Goal: Information Seeking & Learning: Learn about a topic

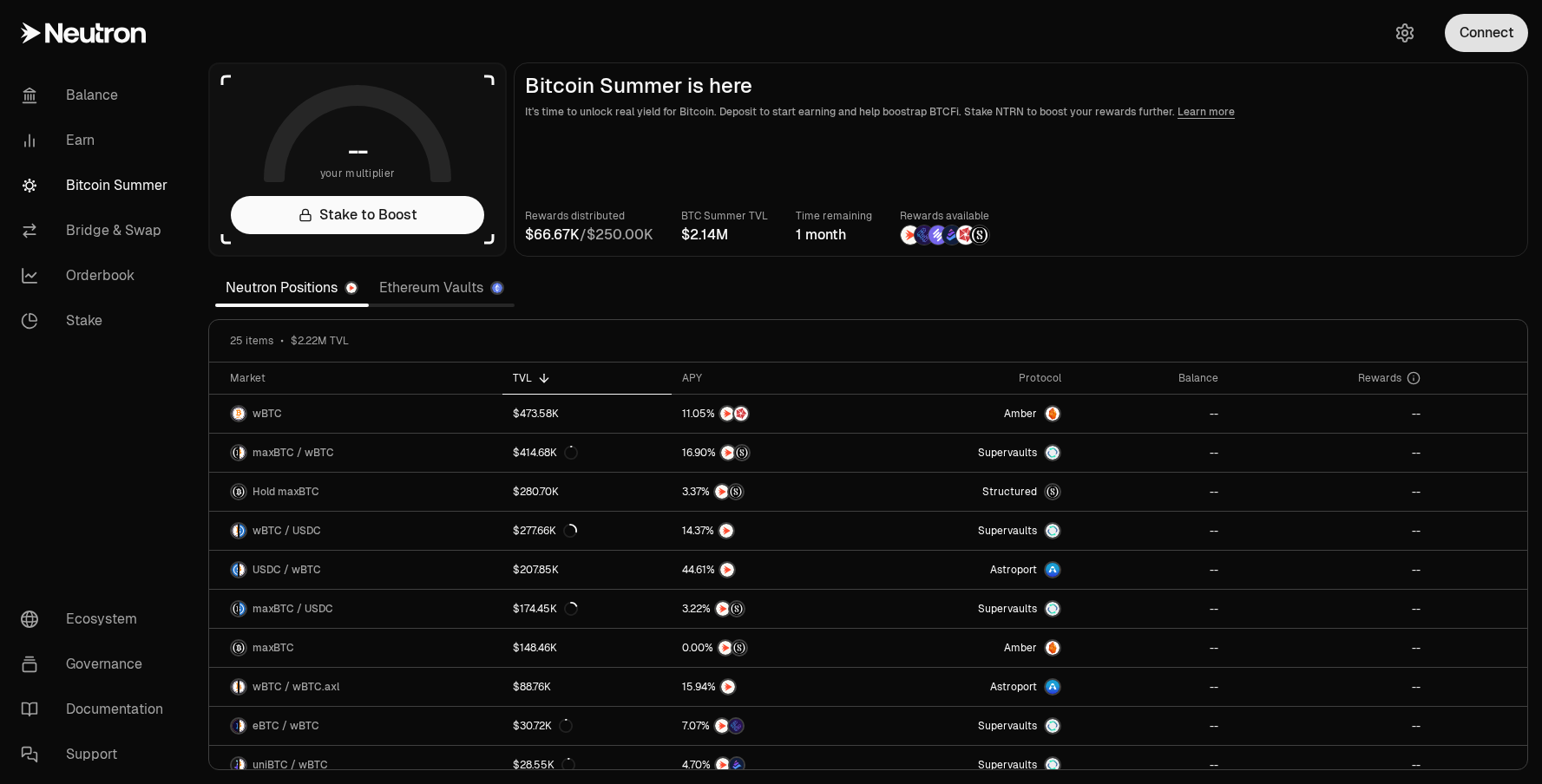
click at [1487, 51] on button "Connect" at bounding box center [1486, 33] width 84 height 38
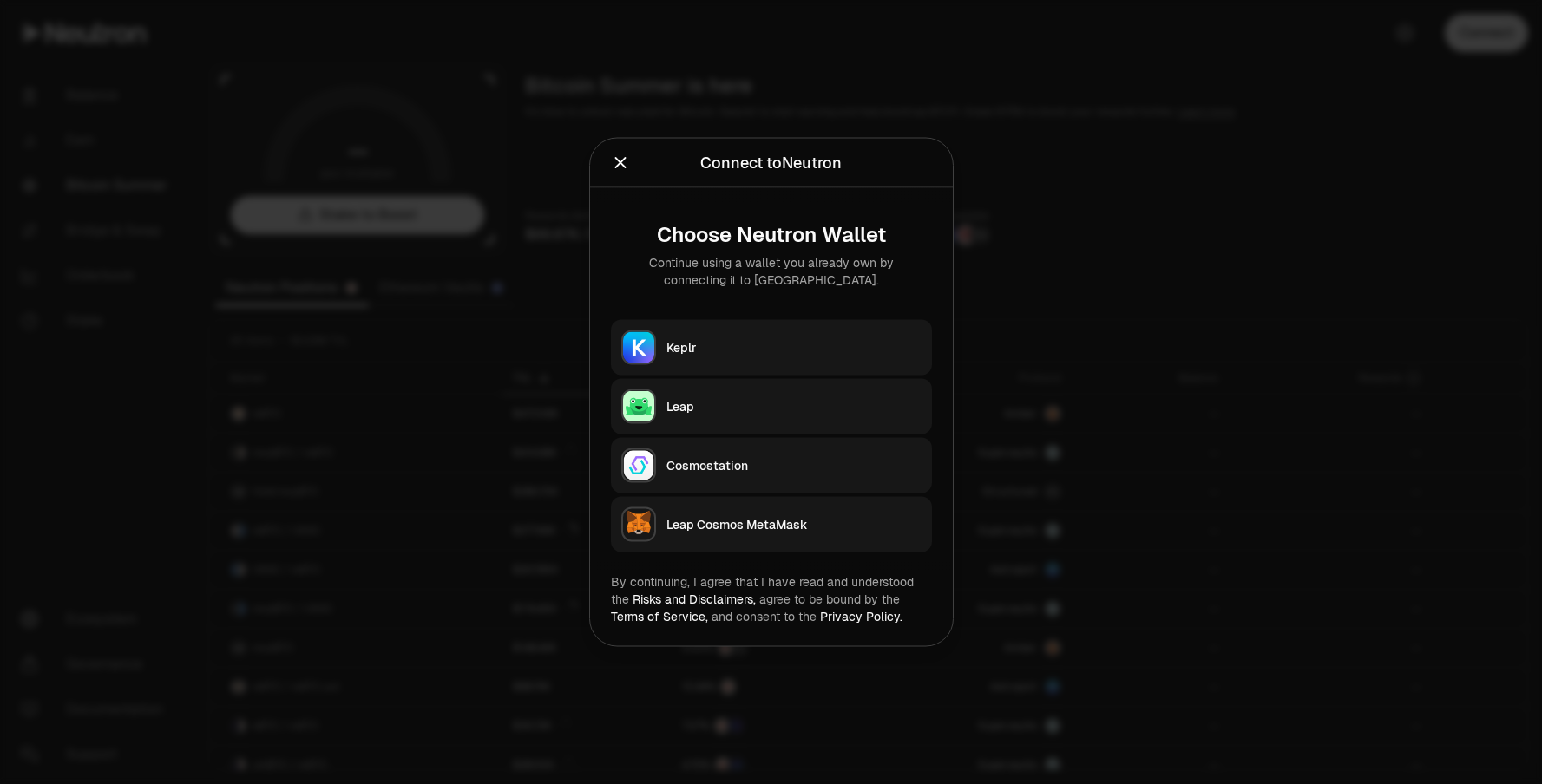
click at [724, 363] on button "Keplr" at bounding box center [771, 347] width 321 height 55
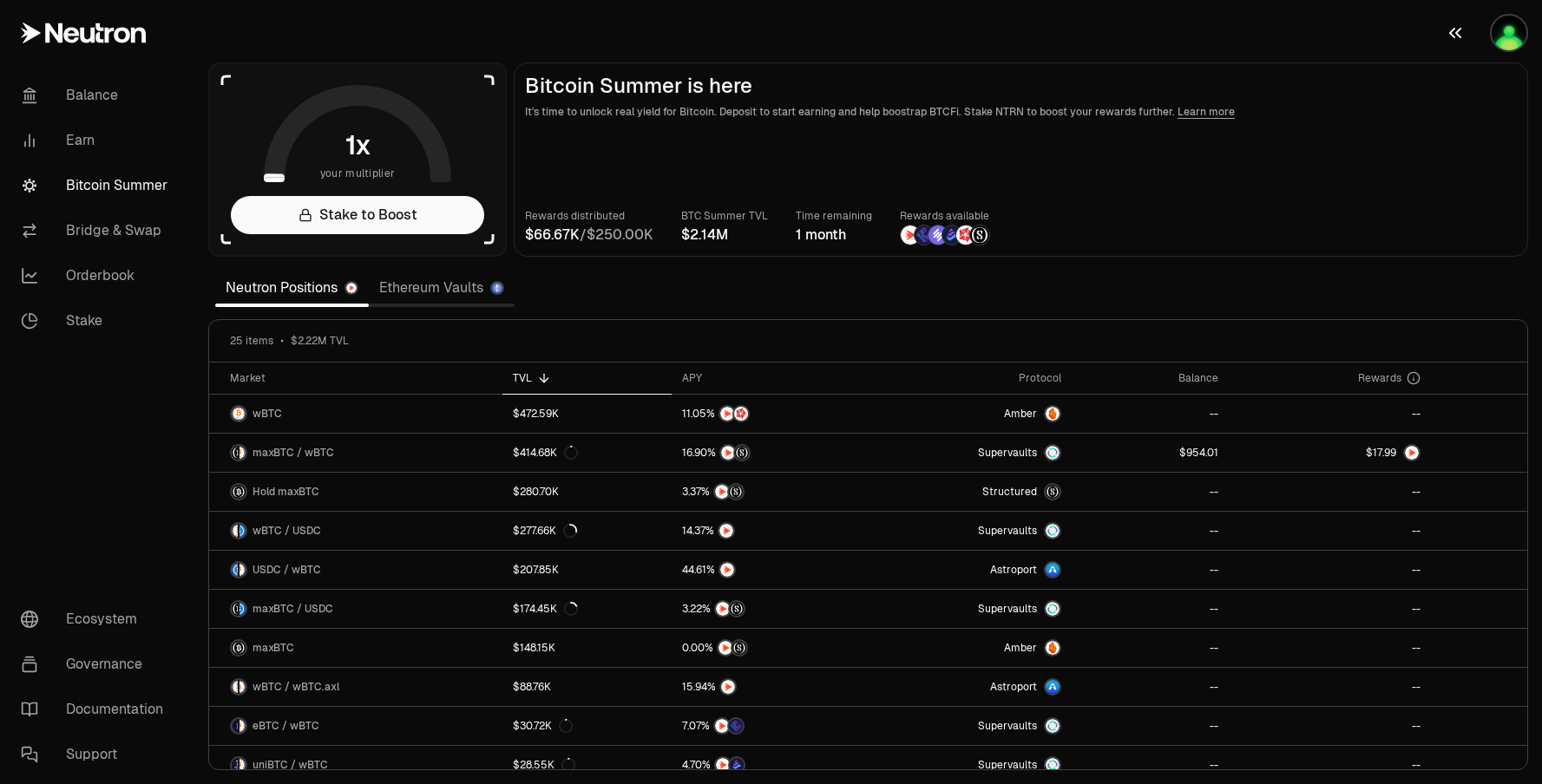
click at [1501, 46] on img "button" at bounding box center [1509, 33] width 34 height 34
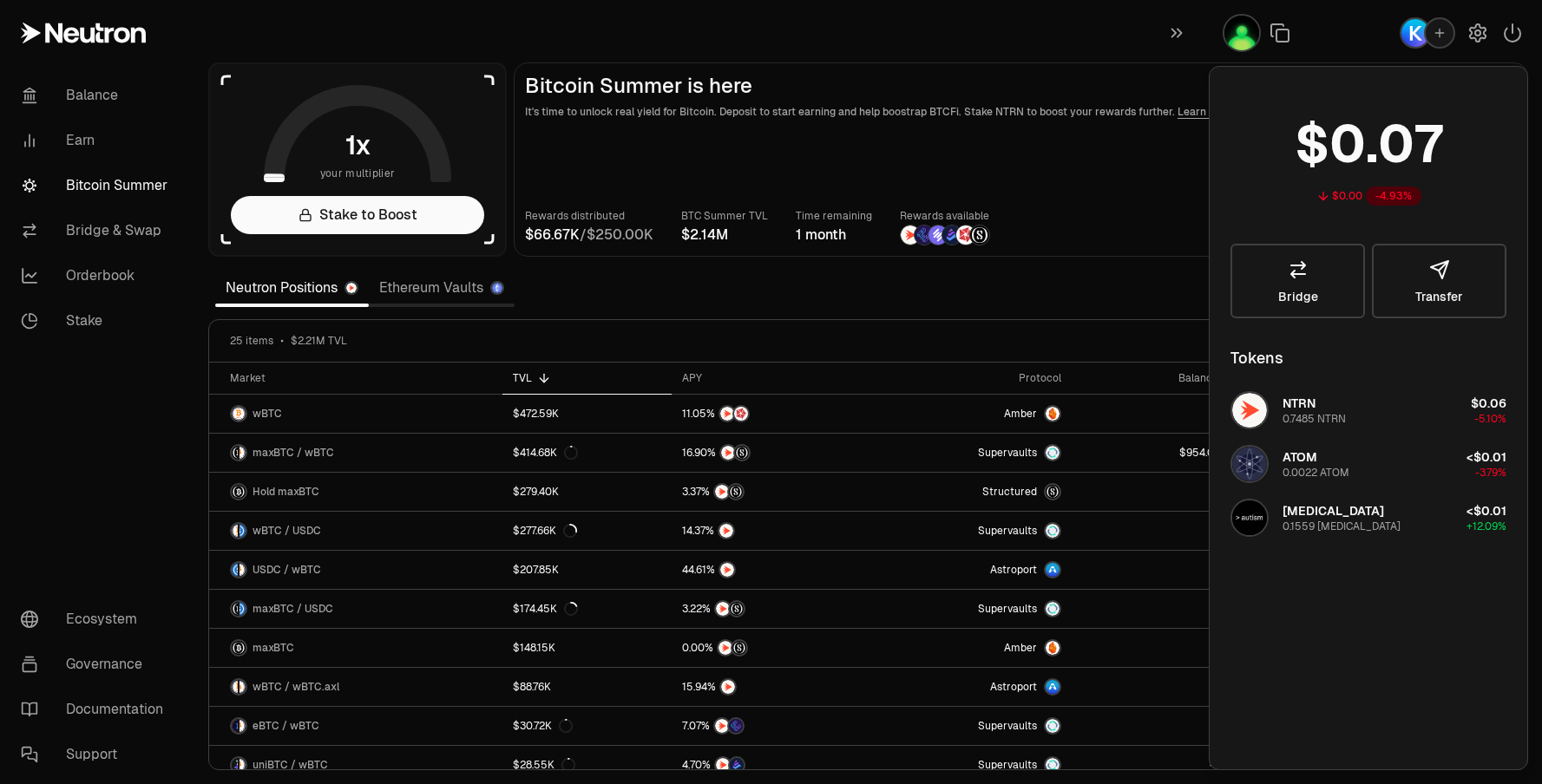
click at [823, 122] on main "Bitcoin Summer is here It's time to unlock real yield for Bitcoin. Deposit to s…" at bounding box center [1020, 159] width 1014 height 195
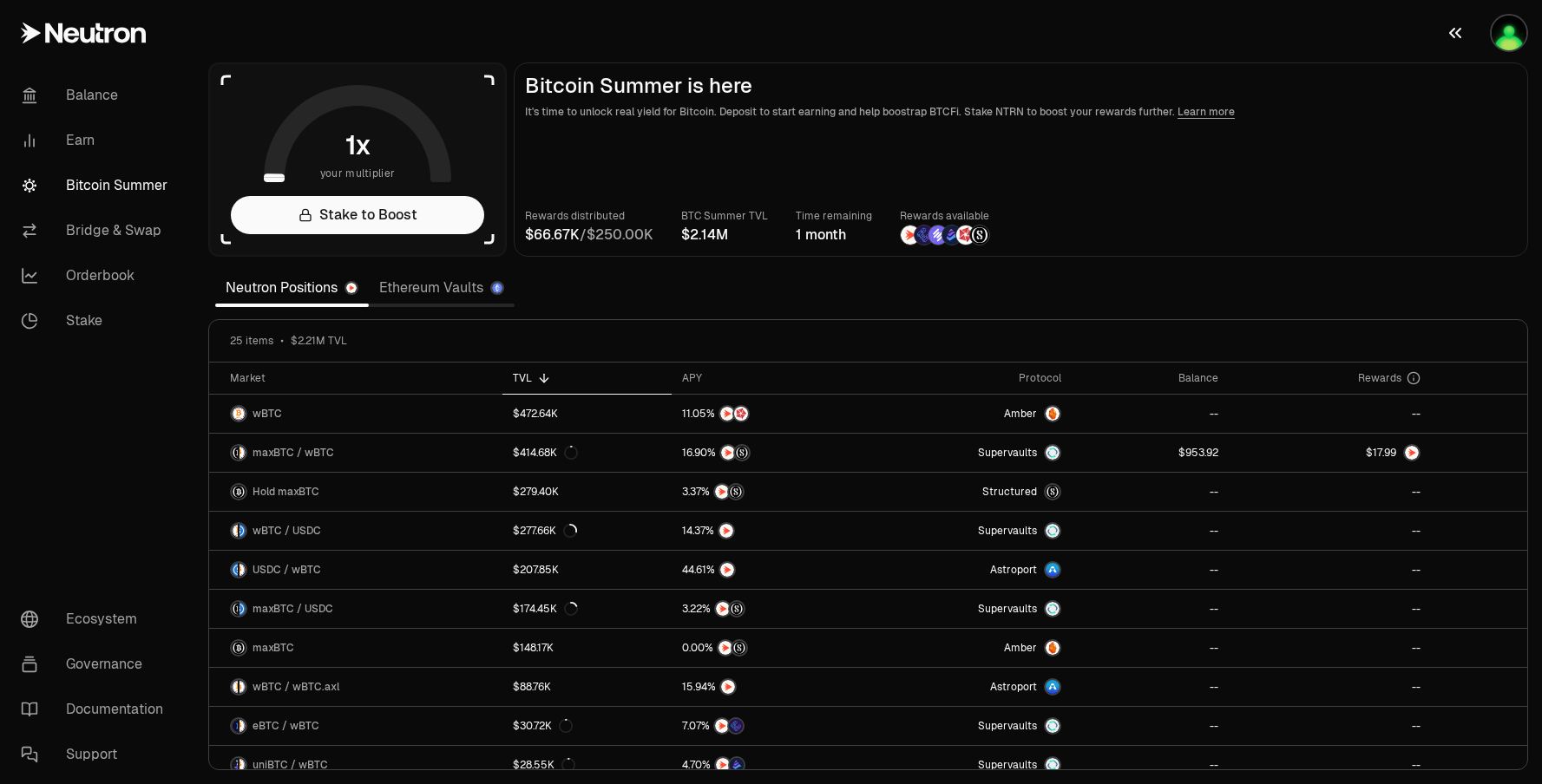
click at [1509, 31] on img "button" at bounding box center [1509, 33] width 34 height 34
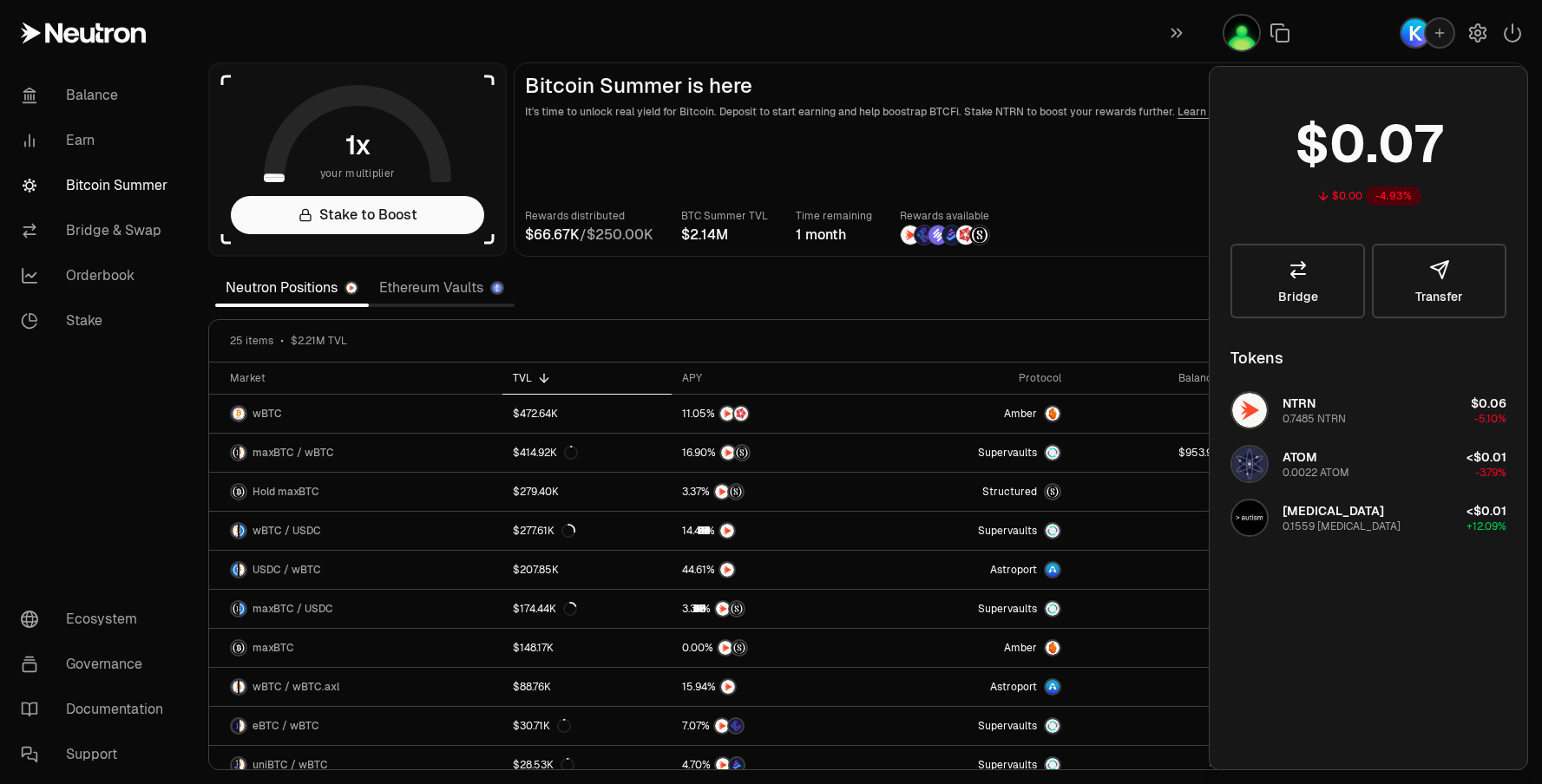
click at [1123, 169] on main "Bitcoin Summer is here It's time to unlock real yield for Bitcoin. Deposit to s…" at bounding box center [1020, 159] width 1014 height 195
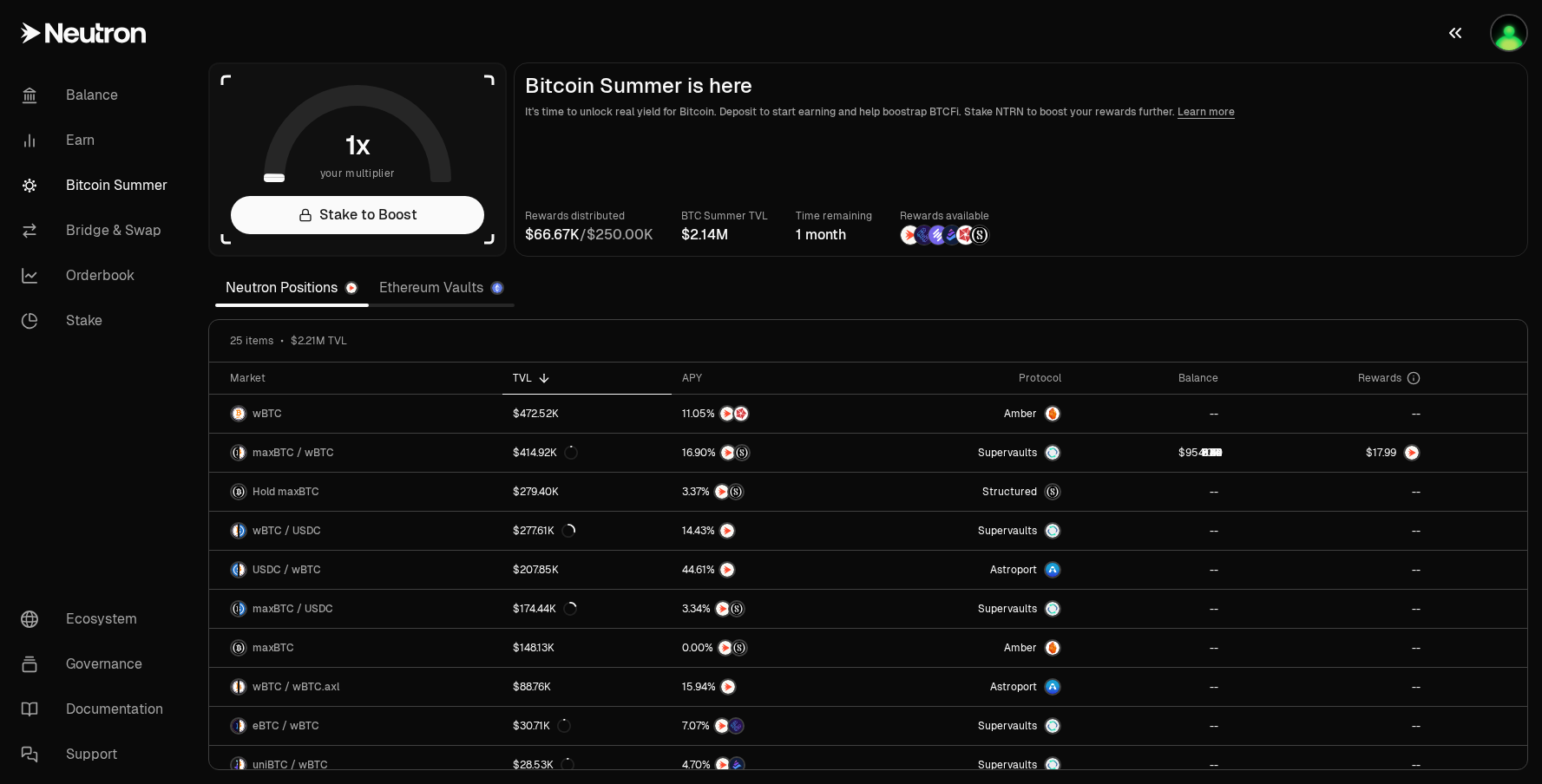
click at [1492, 51] on button "button" at bounding box center [1486, 33] width 111 height 66
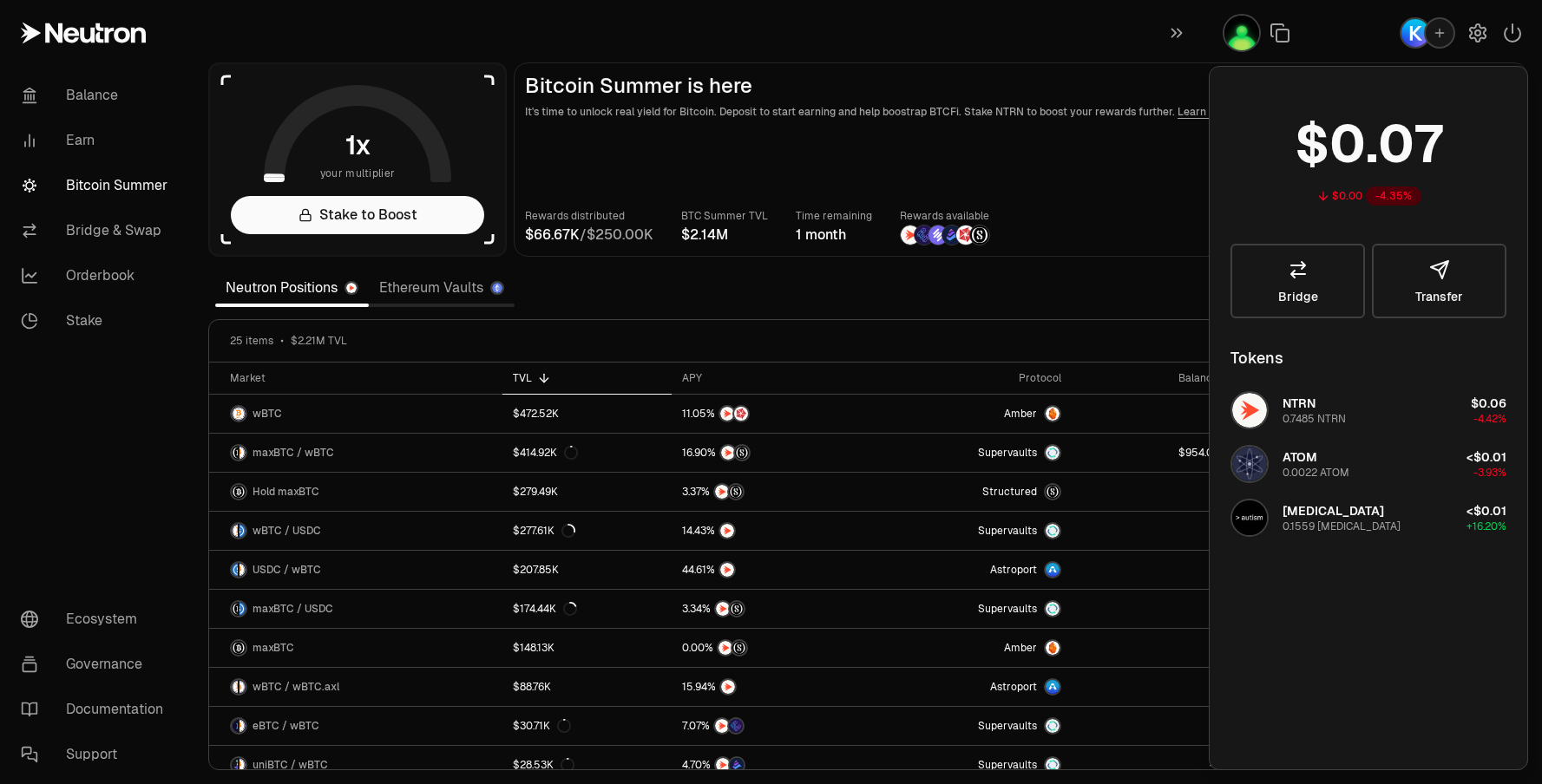
click at [1158, 81] on h2 "Bitcoin Summer is here" at bounding box center [1021, 86] width 992 height 25
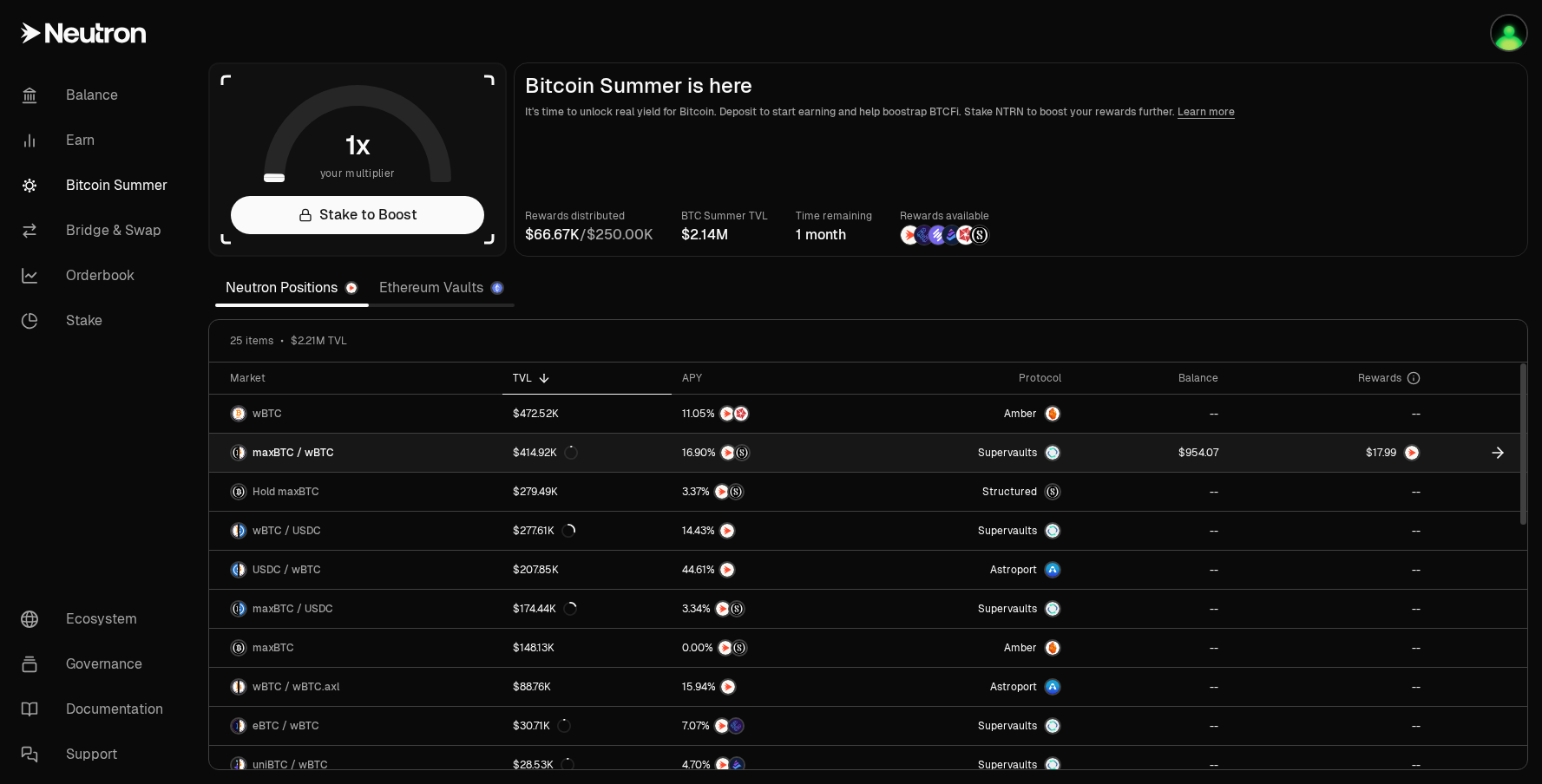
click at [1390, 448] on span "9" at bounding box center [1393, 453] width 6 height 13
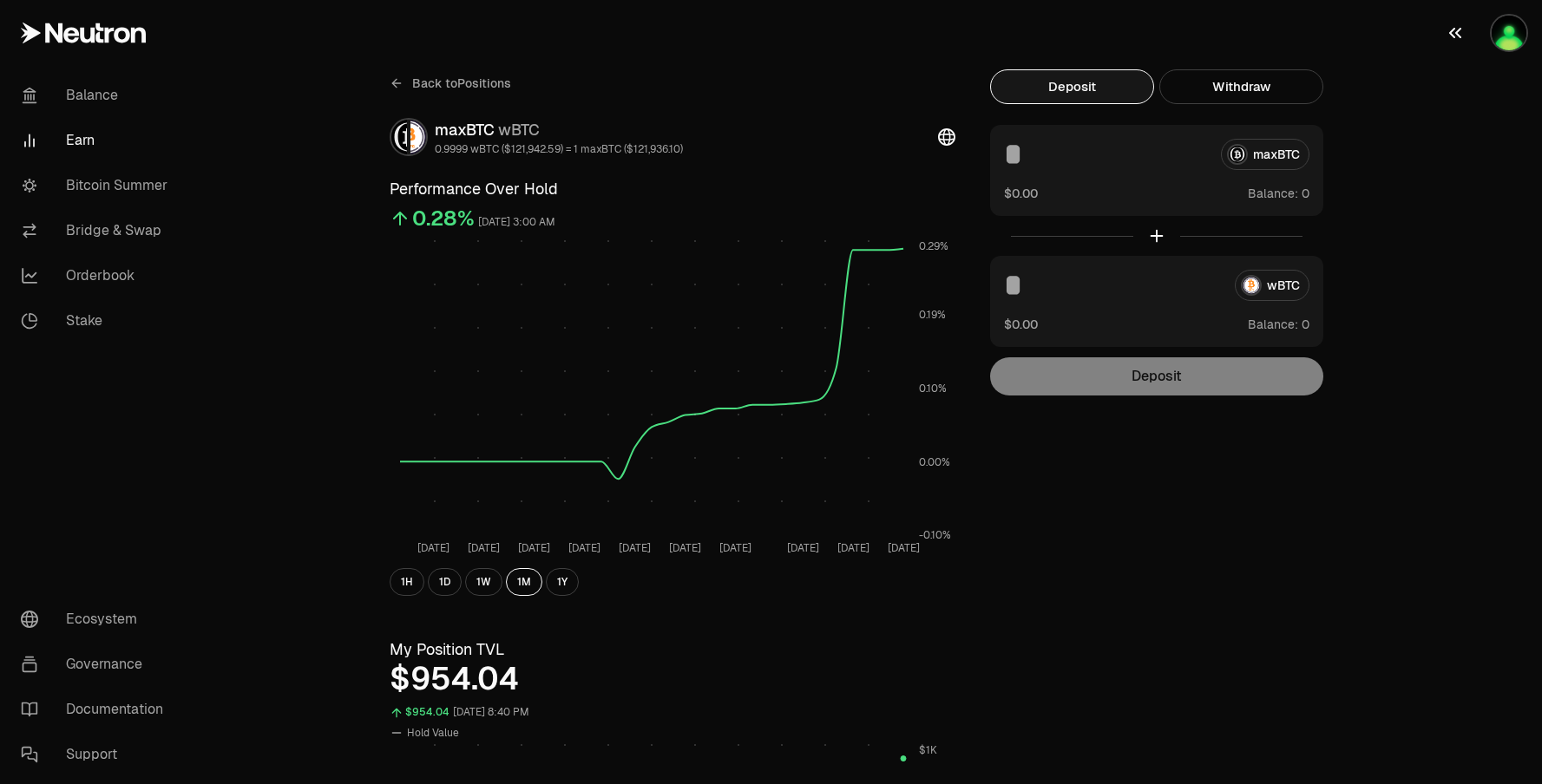
click at [1516, 46] on img "button" at bounding box center [1509, 33] width 34 height 34
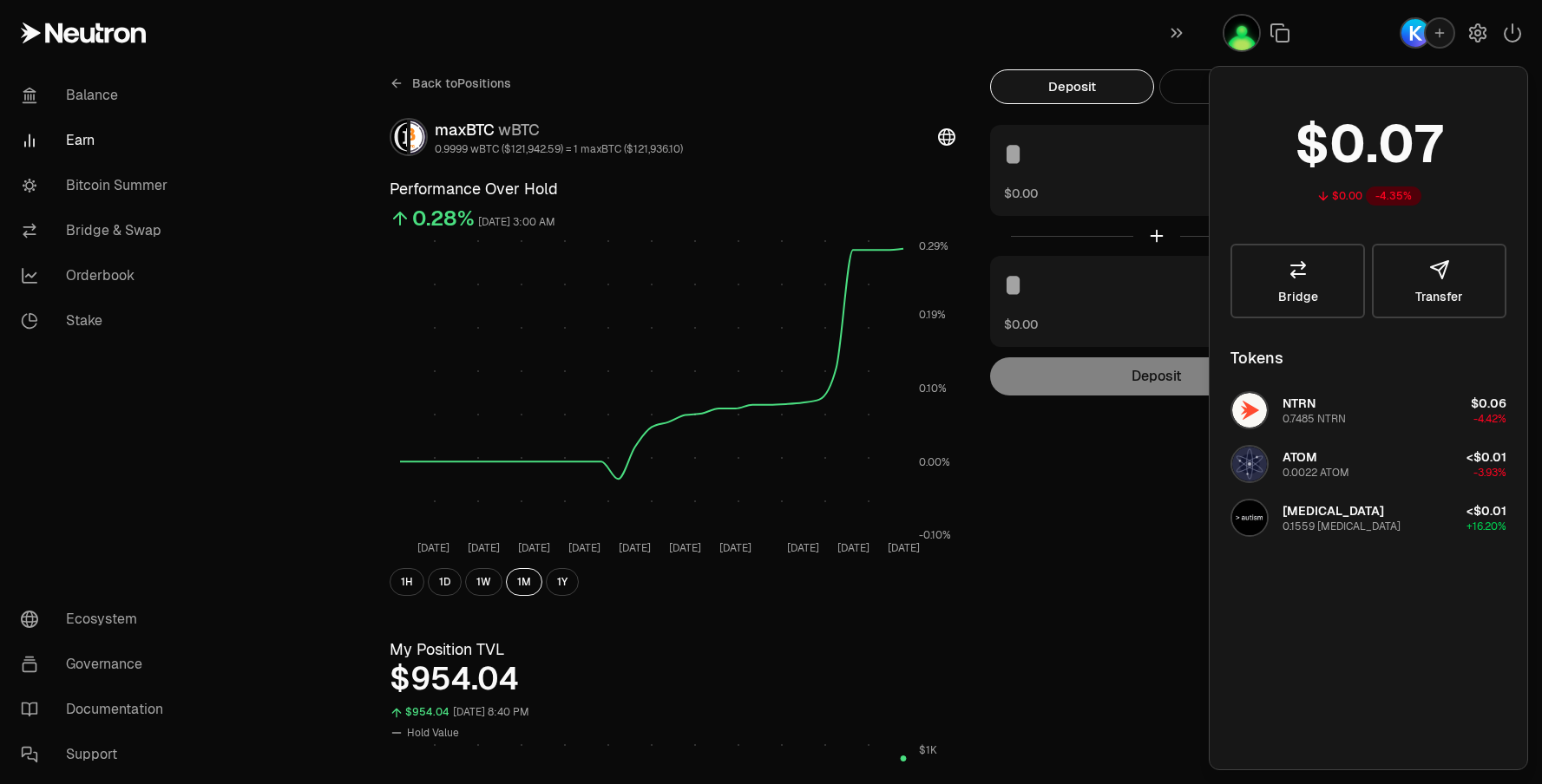
click at [1254, 36] on img "button" at bounding box center [1242, 33] width 34 height 34
click at [794, 508] on rect at bounding box center [651, 388] width 503 height 298
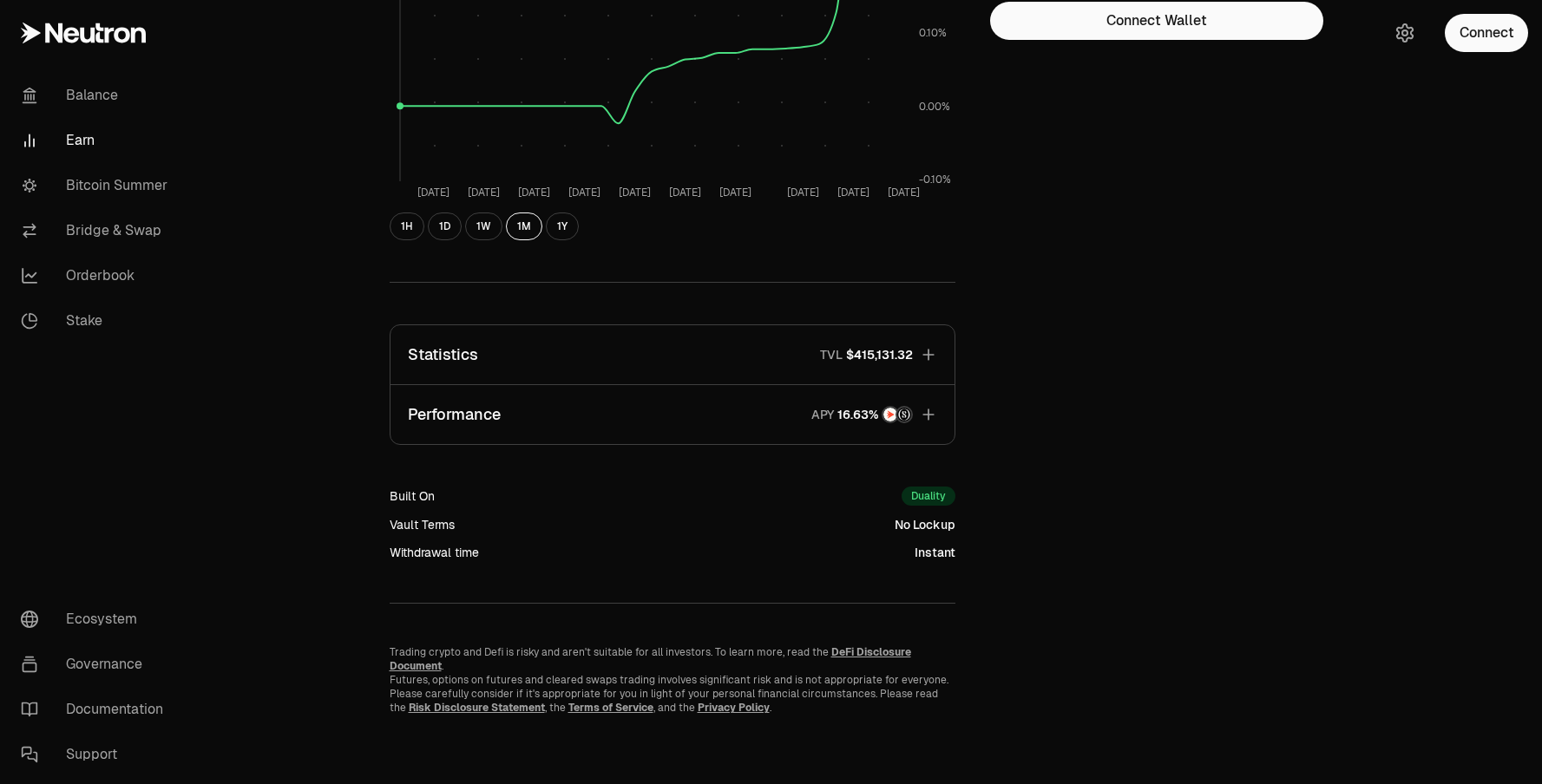
scroll to position [342, 0]
